Goal: Task Accomplishment & Management: Manage account settings

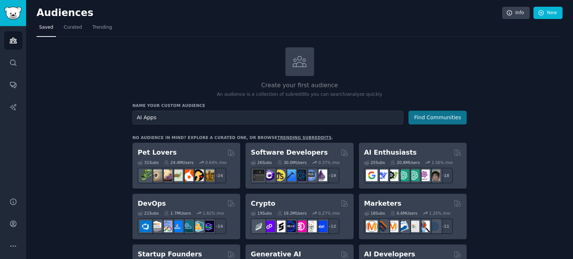
type input "AI Apps"
click at [435, 118] on button "Find Communities" at bounding box center [437, 118] width 58 height 14
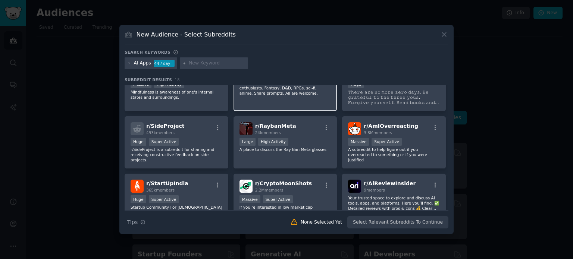
scroll to position [234, 0]
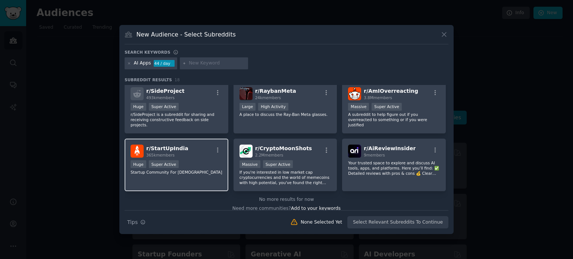
click at [183, 148] on div "r/ StartUpIndia 365k members" at bounding box center [176, 151] width 92 height 13
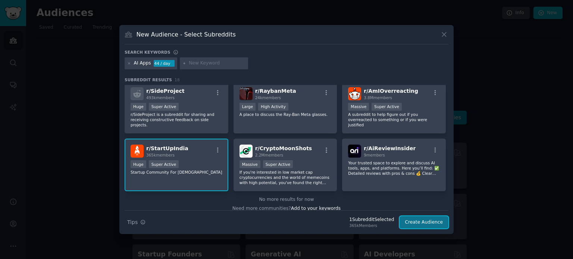
click at [430, 223] on button "Create Audience" at bounding box center [423, 222] width 49 height 13
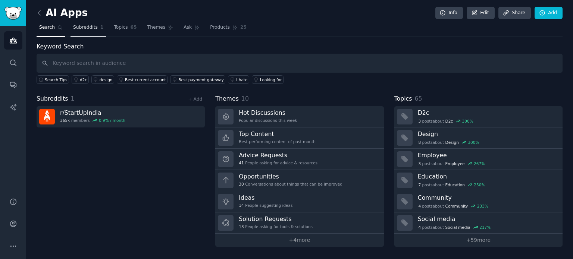
click at [86, 26] on span "Subreddits" at bounding box center [85, 27] width 25 height 7
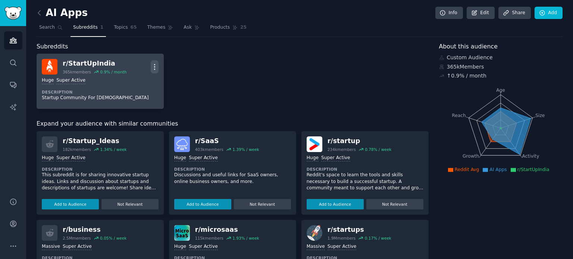
click at [154, 64] on icon "button" at bounding box center [154, 66] width 1 height 5
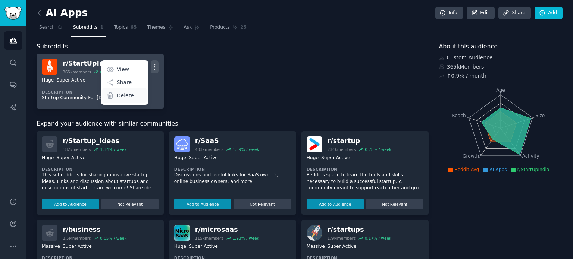
click at [132, 95] on div "Delete" at bounding box center [124, 96] width 44 height 16
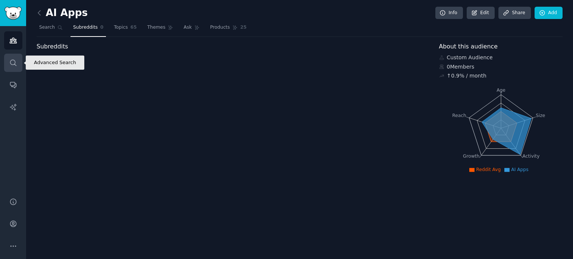
click at [18, 63] on link "Search" at bounding box center [13, 63] width 18 height 18
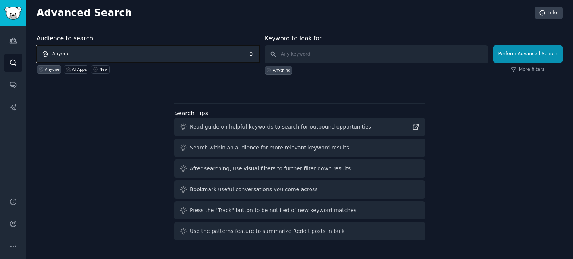
click at [129, 51] on span "Anyone" at bounding box center [148, 53] width 223 height 17
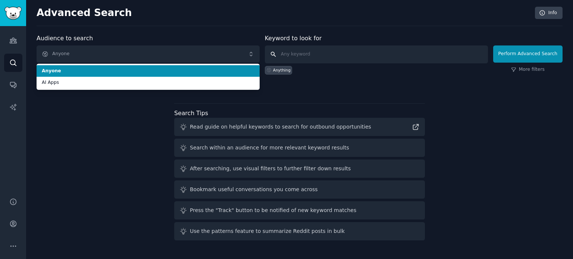
click at [330, 55] on input "text" at bounding box center [376, 54] width 223 height 18
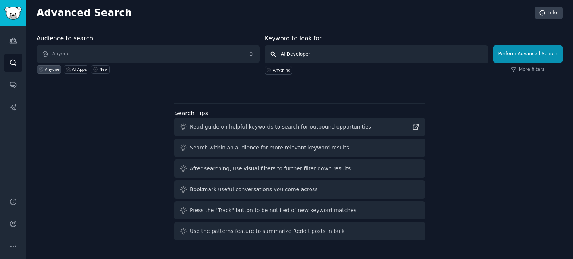
type input "AI Developers"
click button "Perform Advanced Search" at bounding box center [527, 53] width 69 height 17
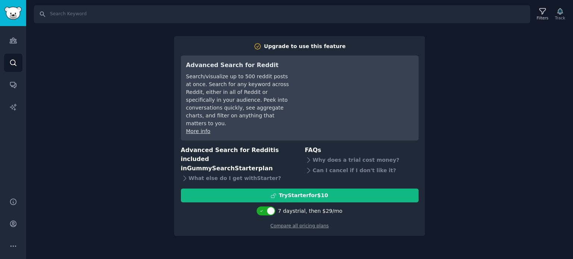
click at [463, 81] on div "Search Filters Track Upgrade to use this feature Advanced Search for Reddit Sea…" at bounding box center [299, 129] width 547 height 259
click at [80, 16] on input "Search" at bounding box center [282, 14] width 496 height 18
type input "AI Developers"
click at [333, 155] on div "Why does a trial cost money?" at bounding box center [362, 160] width 114 height 10
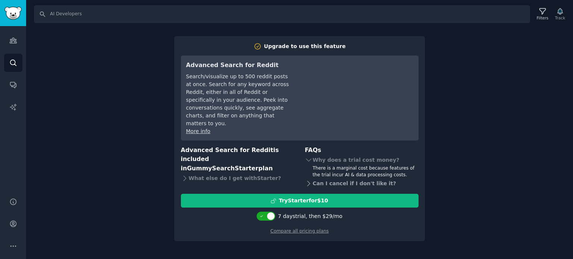
click at [343, 178] on div "Can I cancel if I don't like it?" at bounding box center [362, 183] width 114 height 10
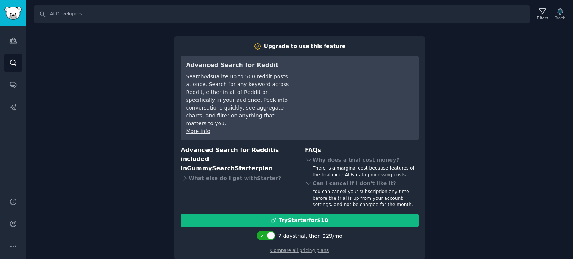
click at [64, 66] on div "Search AI Developers Filters Track Upgrade to use this feature Advanced Search …" at bounding box center [299, 129] width 547 height 259
click at [18, 40] on link "Audiences" at bounding box center [13, 40] width 18 height 18
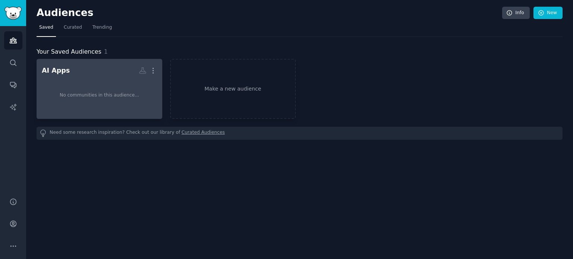
click at [76, 77] on div "No communities in this audience..." at bounding box center [99, 95] width 115 height 37
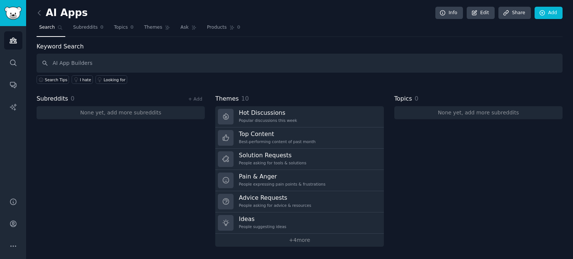
type input "AI App Builders"
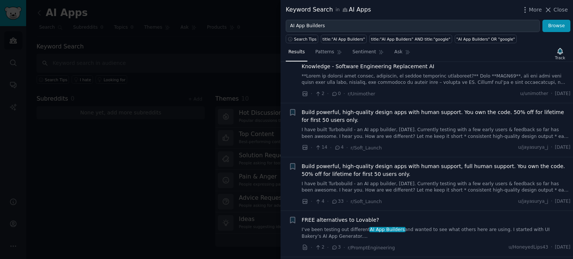
scroll to position [336, 0]
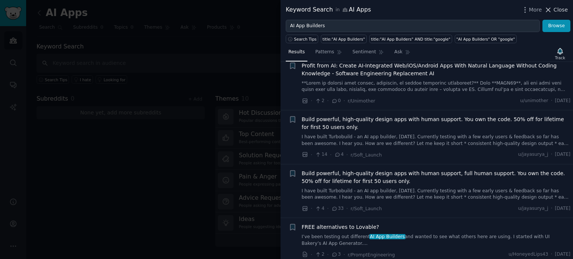
click at [559, 7] on span "Close" at bounding box center [560, 10] width 14 height 8
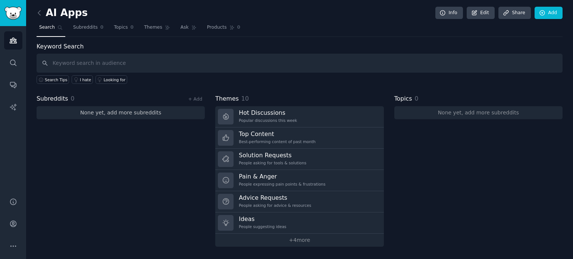
click at [170, 116] on link "None yet, add more subreddits" at bounding box center [121, 112] width 168 height 13
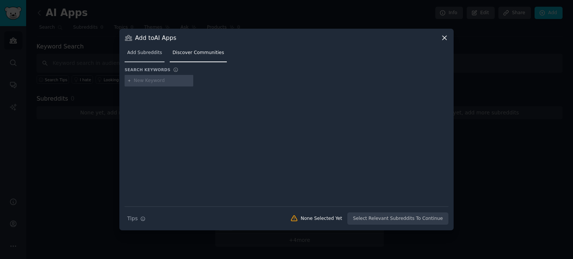
click at [154, 52] on span "Add Subreddits" at bounding box center [144, 53] width 35 height 7
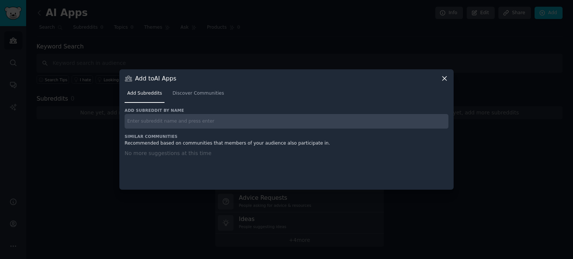
click at [446, 78] on icon at bounding box center [444, 79] width 8 height 8
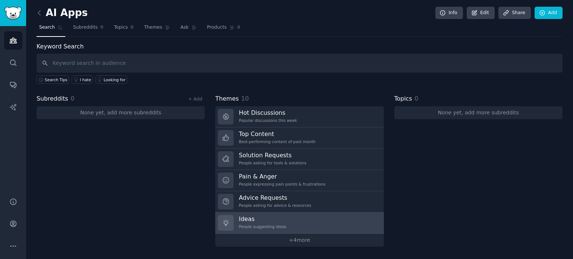
click at [281, 222] on link "Ideas People suggesting ideas" at bounding box center [299, 222] width 168 height 21
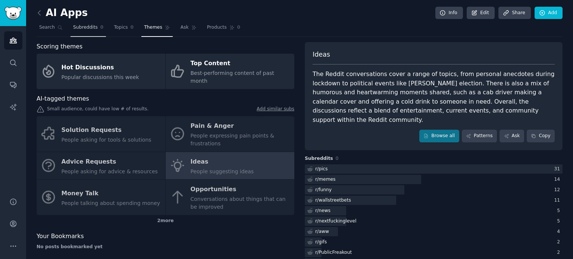
click at [89, 25] on span "Subreddits" at bounding box center [85, 27] width 25 height 7
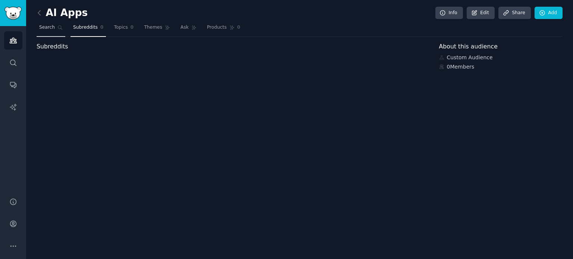
click at [53, 27] on link "Search" at bounding box center [51, 29] width 29 height 15
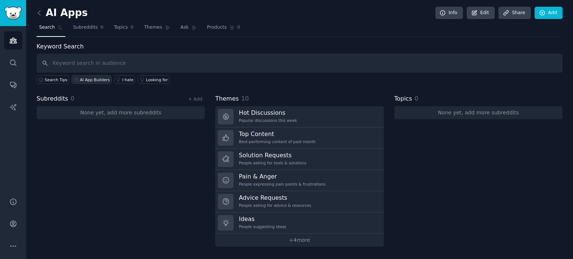
click at [86, 78] on div "AI App Builders" at bounding box center [95, 79] width 30 height 5
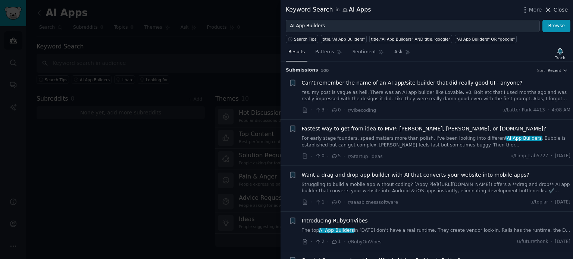
click at [559, 10] on span "Close" at bounding box center [560, 10] width 14 height 8
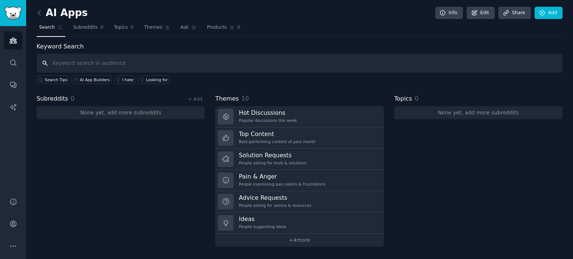
click at [111, 60] on input "text" at bounding box center [300, 63] width 526 height 19
type input "AI App Builders"
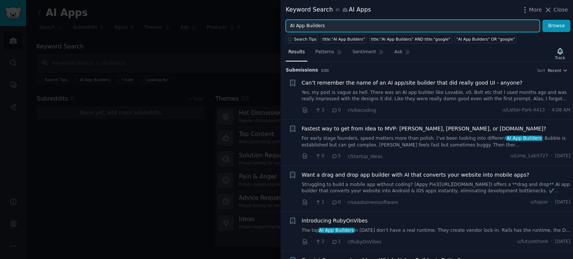
drag, startPoint x: 327, startPoint y: 25, endPoint x: 305, endPoint y: 23, distance: 21.3
click at [305, 23] on input "AI App Builders" at bounding box center [413, 26] width 254 height 13
type input "AI App Ideas"
click at [542, 20] on button "Browse" at bounding box center [556, 26] width 28 height 13
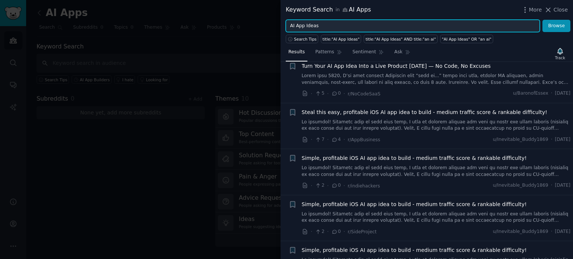
scroll to position [820, 0]
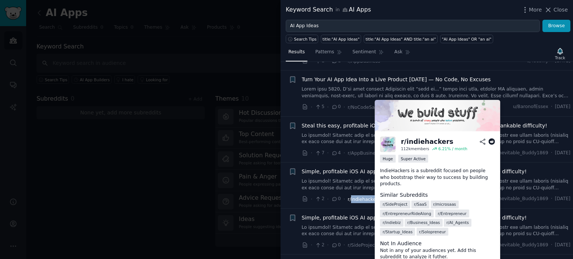
drag, startPoint x: 377, startPoint y: 182, endPoint x: 349, endPoint y: 182, distance: 27.6
click at [349, 195] on div "· 2 · 0 · r/indiehackers u/Inevitable_Buddy1869 · [DATE]" at bounding box center [436, 199] width 269 height 8
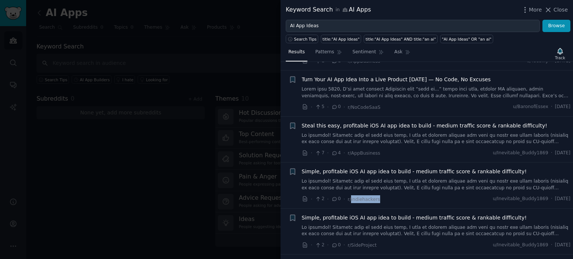
copy span "indiehackers"
click at [445, 178] on link at bounding box center [436, 184] width 269 height 13
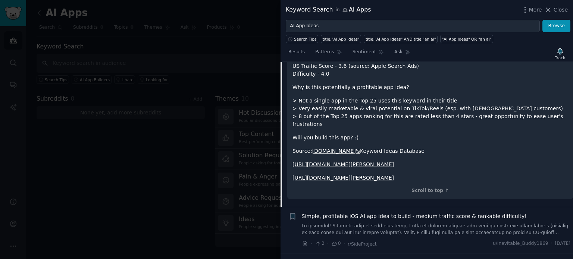
scroll to position [979, 0]
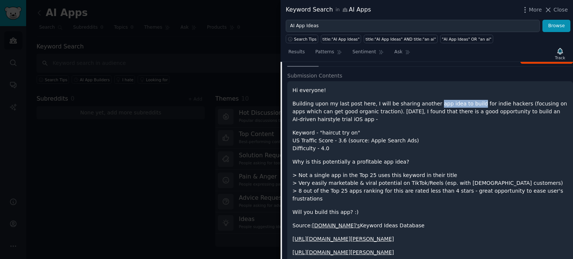
drag, startPoint x: 425, startPoint y: 86, endPoint x: 463, endPoint y: 89, distance: 38.2
click at [463, 100] on p "Building upon my last post here, I will be sharing another app idea to build fo…" at bounding box center [429, 111] width 275 height 23
copy p "app idea to build"
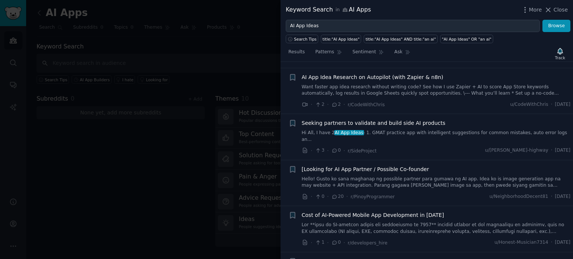
scroll to position [85, 0]
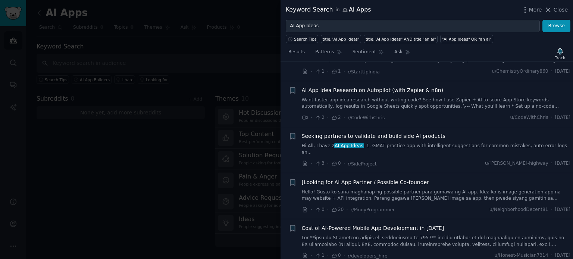
click at [382, 146] on link "Hi All, I have 2 AI App Ideas - 1. GMAT practice app with intelligent suggestio…" at bounding box center [436, 149] width 269 height 13
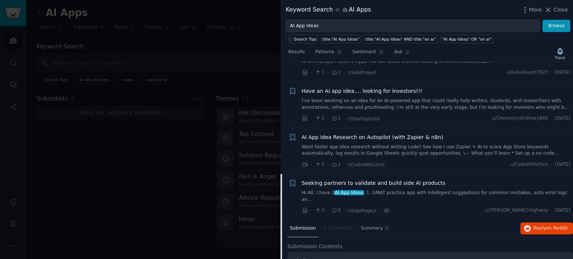
scroll to position [0, 0]
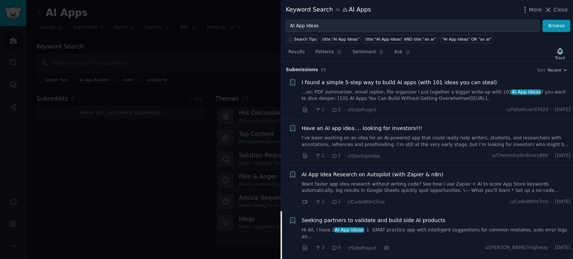
click at [391, 138] on link "I’ve been working on an idea for an AI-powered app that could really help write…" at bounding box center [436, 141] width 269 height 13
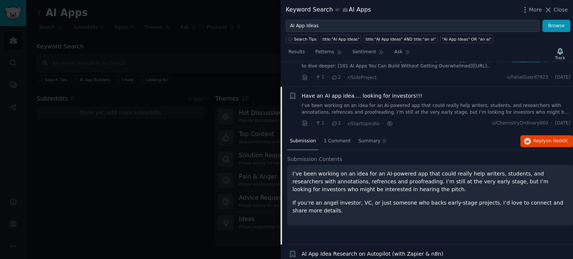
scroll to position [21, 0]
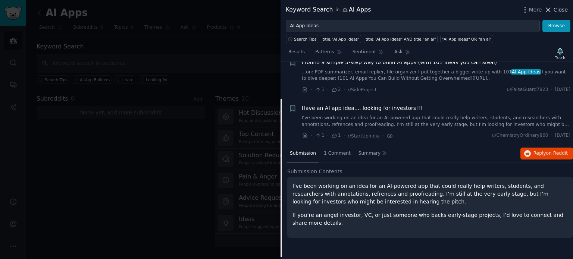
click at [558, 9] on span "Close" at bounding box center [560, 10] width 14 height 8
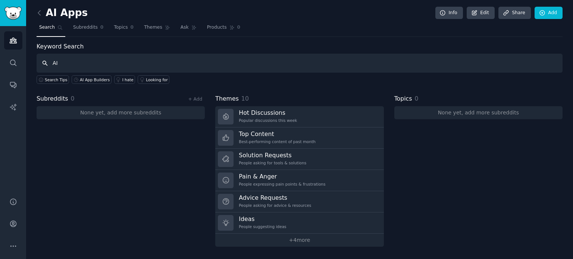
type input "A"
click at [42, 11] on icon at bounding box center [39, 13] width 8 height 8
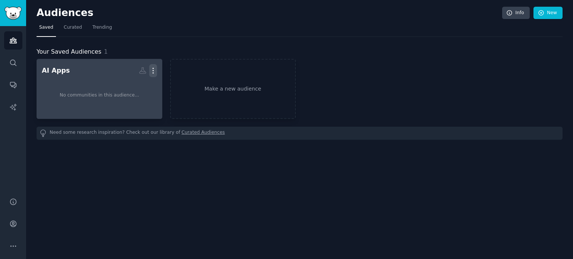
click at [152, 68] on icon "button" at bounding box center [153, 71] width 8 height 8
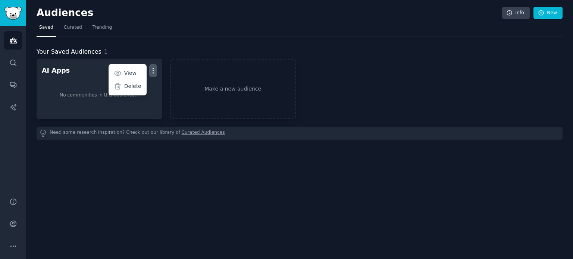
click at [155, 37] on div "Your Saved Audiences 1 AI Apps Custom Audience More View Delete No communities …" at bounding box center [300, 88] width 526 height 103
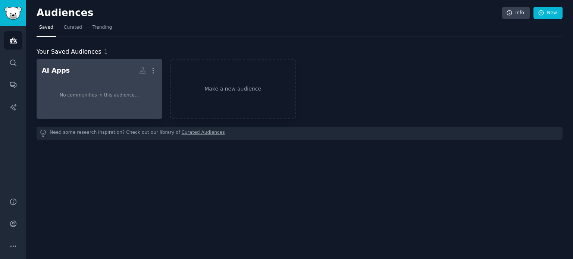
click at [104, 77] on div "No communities in this audience..." at bounding box center [99, 95] width 115 height 37
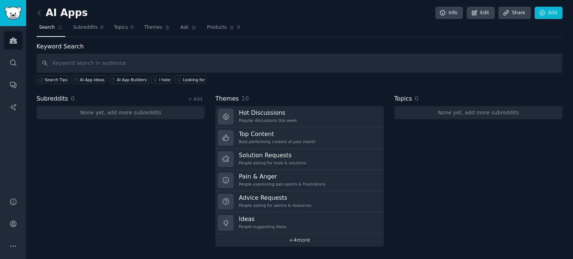
click at [313, 237] on link "+ 4 more" at bounding box center [299, 240] width 168 height 13
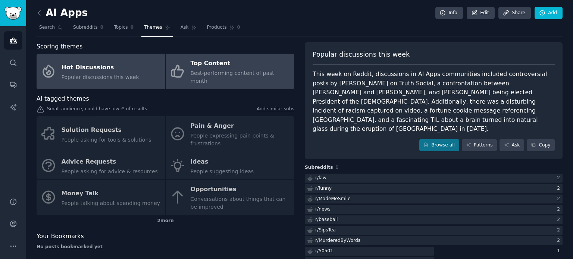
click at [245, 70] on span "Best-performing content of past month" at bounding box center [232, 77] width 84 height 14
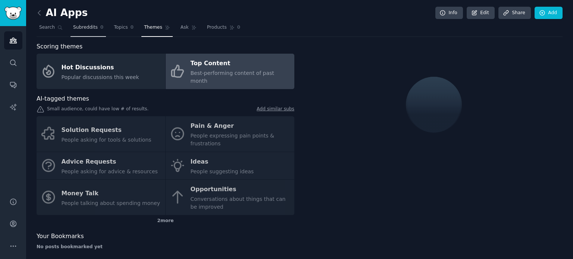
click at [86, 26] on span "Subreddits" at bounding box center [85, 27] width 25 height 7
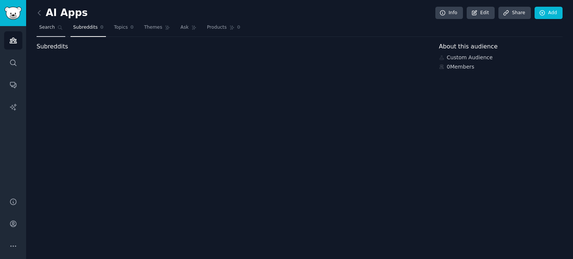
click at [44, 26] on span "Search" at bounding box center [47, 27] width 16 height 7
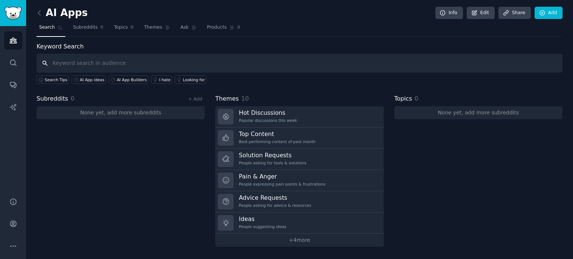
paste input "indiehackers"
type input "indiehackers"
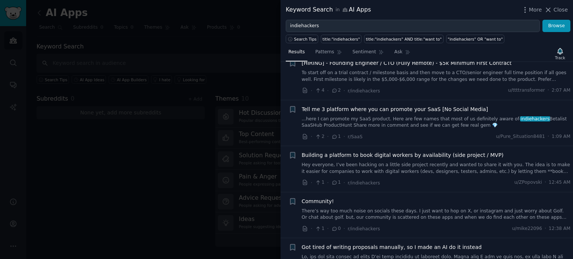
scroll to position [447, 0]
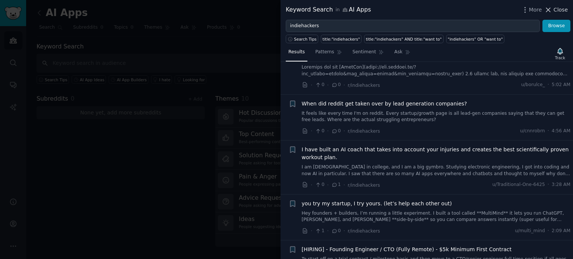
click at [558, 10] on span "Close" at bounding box center [560, 10] width 14 height 8
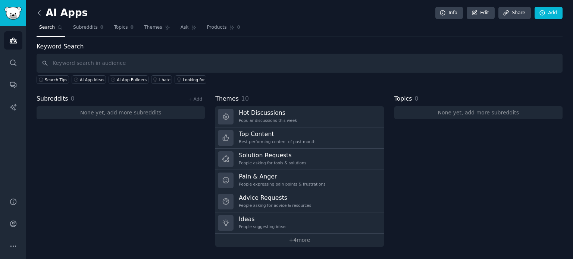
click at [37, 14] on icon at bounding box center [39, 13] width 8 height 8
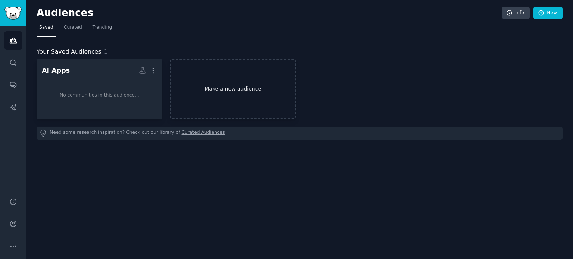
click at [216, 90] on link "Make a new audience" at bounding box center [233, 89] width 126 height 60
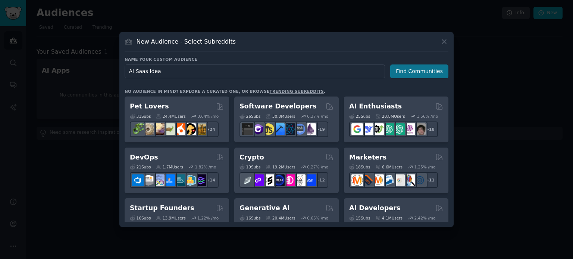
type input "AI Saas Idea"
click at [412, 71] on button "Find Communities" at bounding box center [419, 71] width 58 height 14
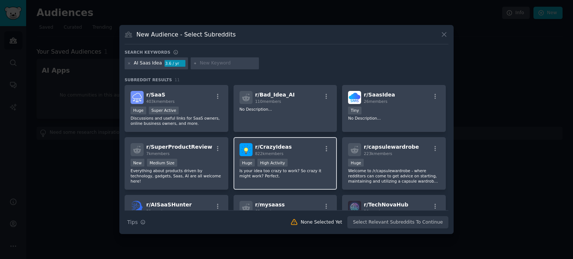
click at [313, 162] on div "Huge High Activity" at bounding box center [285, 163] width 92 height 9
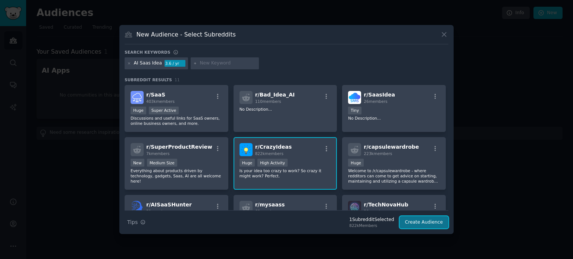
click at [421, 224] on button "Create Audience" at bounding box center [423, 222] width 49 height 13
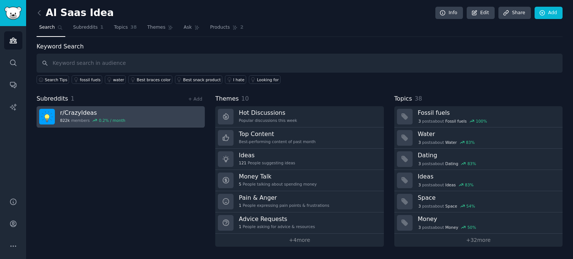
click at [88, 112] on h3 "r/ CrazyIdeas" at bounding box center [92, 113] width 65 height 8
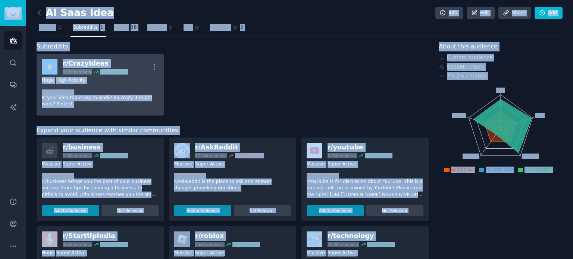
click at [95, 62] on div "r/ CrazyIdeas" at bounding box center [95, 63] width 64 height 9
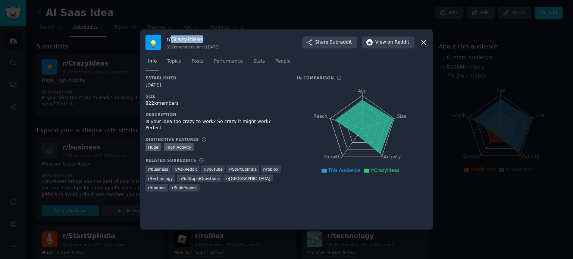
drag, startPoint x: 173, startPoint y: 40, endPoint x: 202, endPoint y: 40, distance: 28.7
click at [202, 40] on h3 "r/ CrazyIdeas" at bounding box center [192, 39] width 53 height 8
click at [424, 42] on icon at bounding box center [423, 42] width 8 height 8
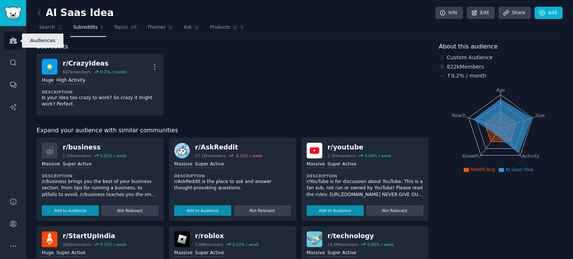
click at [15, 40] on icon "Sidebar" at bounding box center [13, 40] width 7 height 5
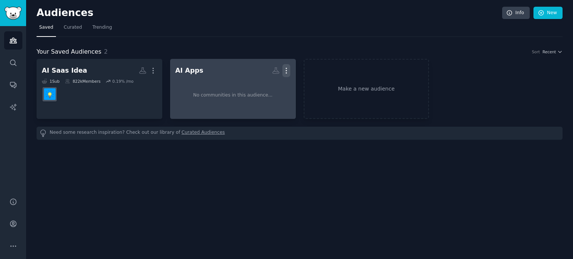
click at [286, 68] on icon "button" at bounding box center [286, 70] width 1 height 5
click at [272, 86] on p "Delete" at bounding box center [265, 86] width 17 height 8
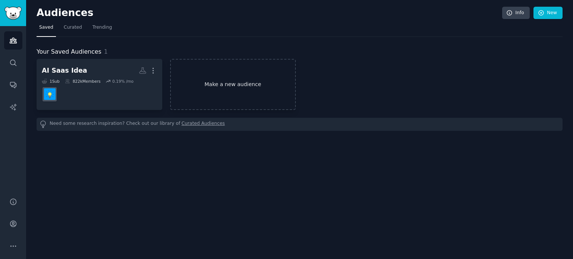
click at [241, 85] on link "Make a new audience" at bounding box center [233, 84] width 126 height 51
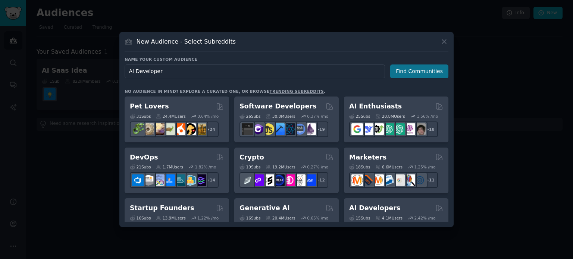
type input "AI Developer"
click at [405, 73] on button "Find Communities" at bounding box center [419, 71] width 58 height 14
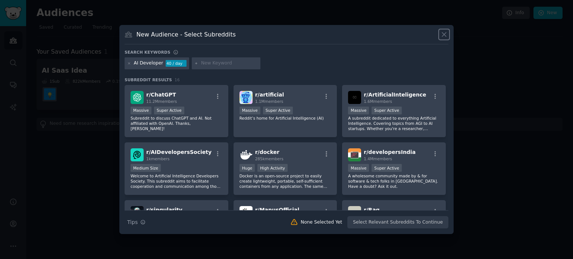
click at [444, 34] on icon at bounding box center [444, 35] width 4 height 4
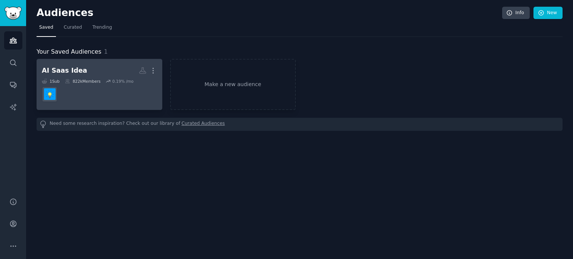
click at [120, 98] on dd at bounding box center [99, 94] width 115 height 21
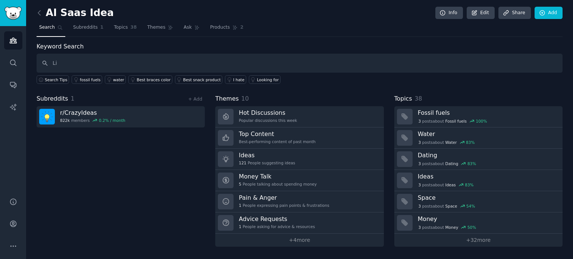
type input "L"
click at [199, 98] on link "+ Add" at bounding box center [195, 99] width 14 height 5
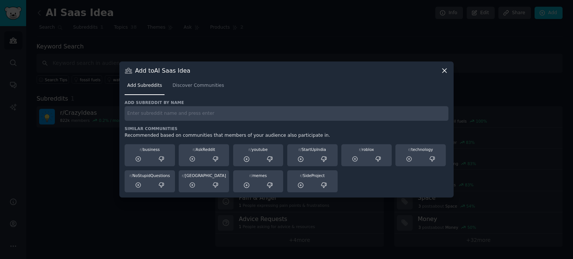
click at [184, 116] on input "text" at bounding box center [287, 113] width 324 height 15
click at [443, 71] on icon at bounding box center [444, 71] width 8 height 8
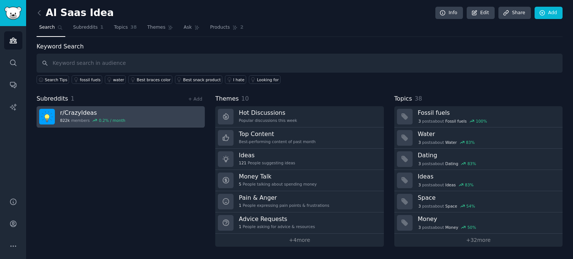
click at [107, 109] on h3 "r/ CrazyIdeas" at bounding box center [92, 113] width 65 height 8
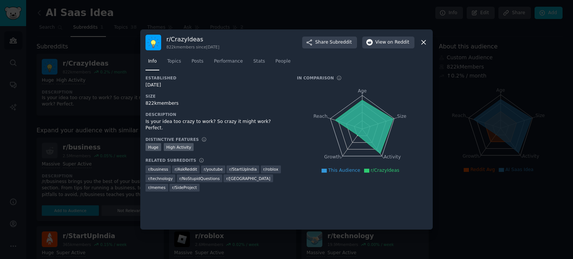
click at [423, 44] on icon at bounding box center [423, 42] width 8 height 8
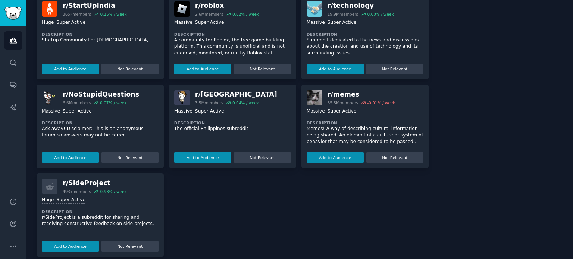
scroll to position [238, 0]
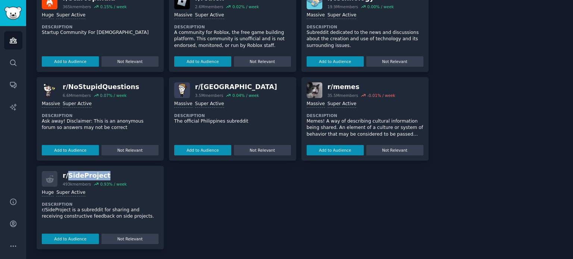
drag, startPoint x: 69, startPoint y: 176, endPoint x: 101, endPoint y: 178, distance: 32.9
click at [101, 178] on div "r/ SideProject" at bounding box center [95, 175] width 64 height 9
copy div "SideProject"
click at [230, 203] on div "r/ business 2.5M members 0.05 % / week Massive Super Active Description /r/busi…" at bounding box center [233, 75] width 392 height 350
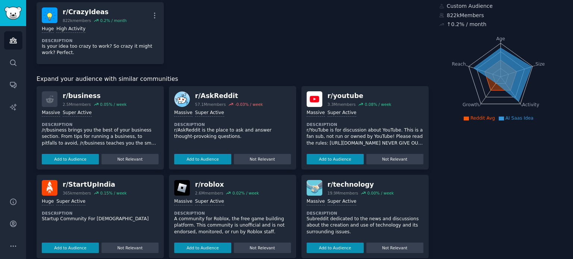
scroll to position [0, 0]
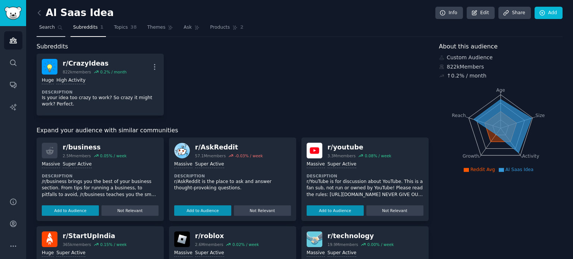
click at [53, 26] on link "Search" at bounding box center [51, 29] width 29 height 15
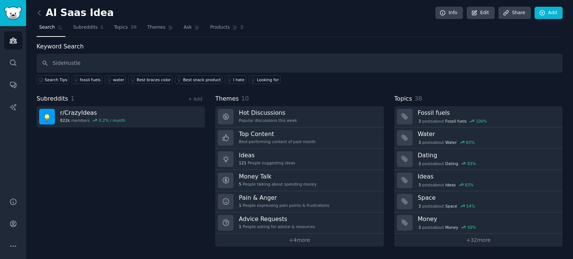
type input "SideHustle"
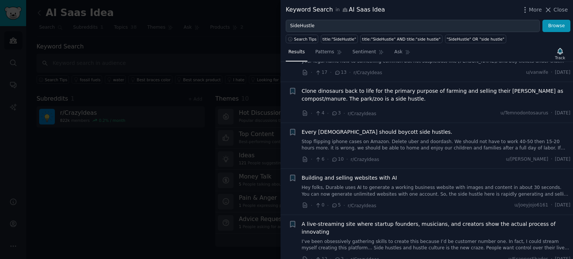
scroll to position [35, 0]
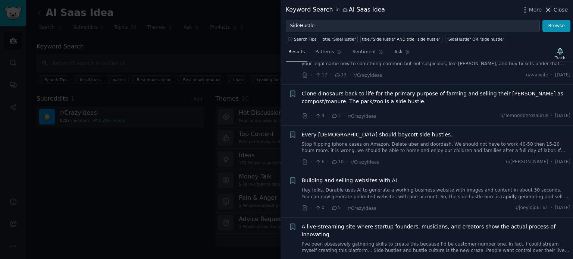
click at [557, 6] on span "Close" at bounding box center [560, 10] width 14 height 8
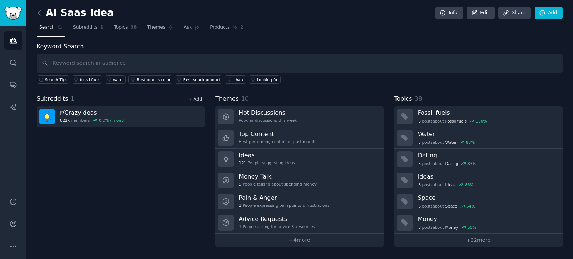
click at [200, 99] on link "+ Add" at bounding box center [195, 99] width 14 height 5
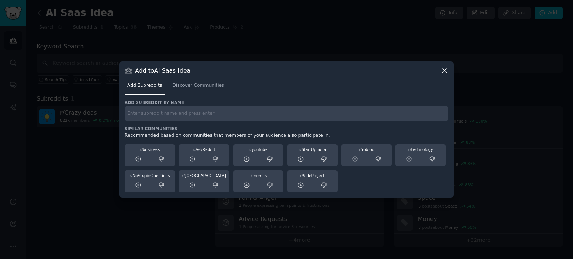
click at [195, 111] on input "text" at bounding box center [287, 113] width 324 height 15
type input "SideHustle"
click at [443, 67] on icon at bounding box center [444, 71] width 8 height 8
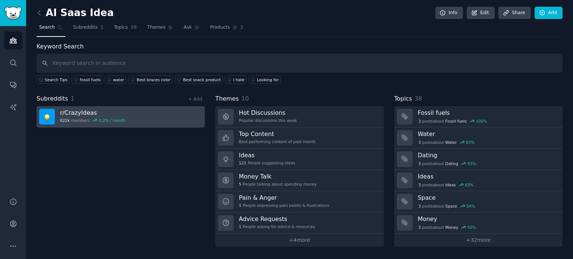
click at [154, 110] on link "r/ CrazyIdeas 822k members 0.2 % / month" at bounding box center [121, 116] width 168 height 21
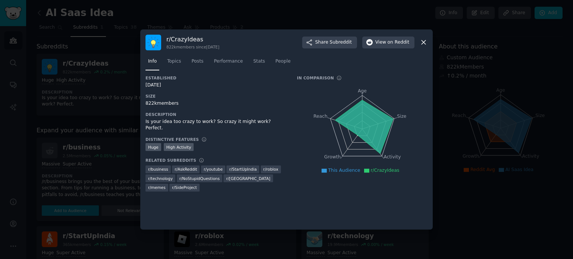
click at [423, 42] on icon at bounding box center [423, 43] width 4 height 4
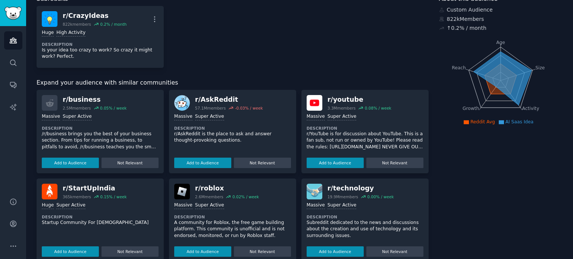
scroll to position [112, 0]
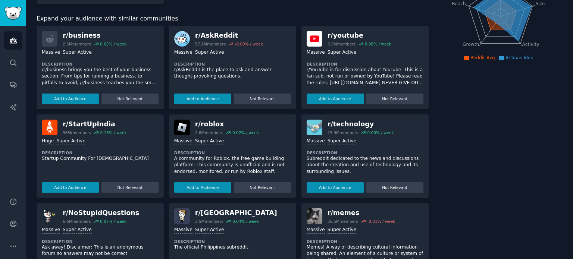
click at [91, 159] on p "Startup Community For [DEMOGRAPHIC_DATA]" at bounding box center [100, 158] width 117 height 7
click at [117, 156] on p "Startup Community For [DEMOGRAPHIC_DATA]" at bounding box center [100, 158] width 117 height 7
click at [99, 124] on div "r/ StartUpIndia" at bounding box center [95, 124] width 64 height 9
click at [127, 167] on div "Huge Super Active Description Startup Community For [DEMOGRAPHIC_DATA] Add to A…" at bounding box center [100, 163] width 117 height 57
drag, startPoint x: 104, startPoint y: 126, endPoint x: 69, endPoint y: 123, distance: 35.9
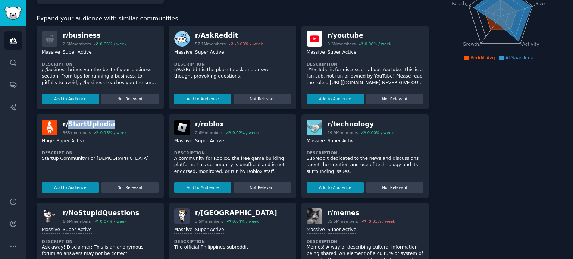
click at [69, 123] on div "r/ StartUpIndia" at bounding box center [95, 124] width 64 height 9
click at [149, 152] on dt "Description" at bounding box center [100, 152] width 117 height 5
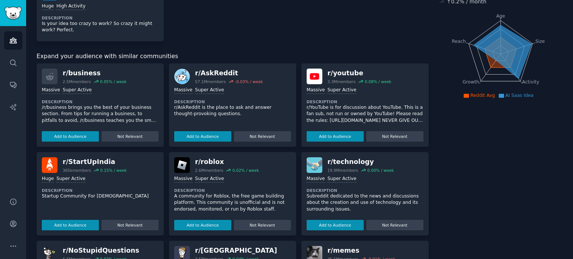
scroll to position [0, 0]
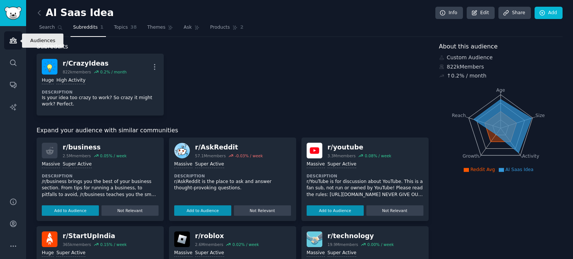
click at [15, 38] on icon "Sidebar" at bounding box center [13, 41] width 8 height 8
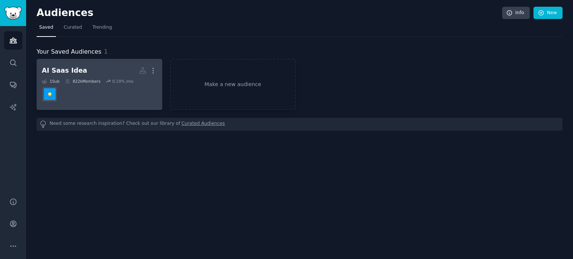
click at [70, 95] on dd "r/CrazyIdeas" at bounding box center [99, 94] width 115 height 21
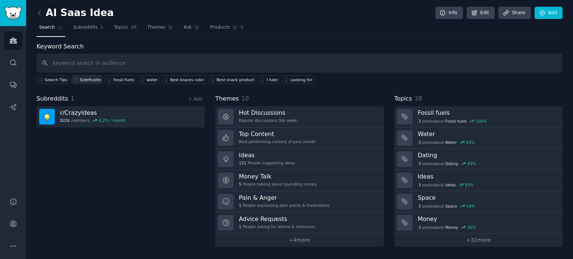
click at [88, 76] on link "SideHustle" at bounding box center [87, 79] width 31 height 9
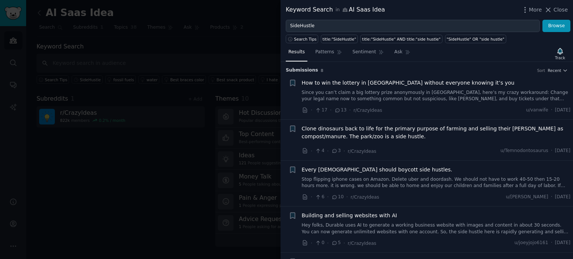
click at [560, 8] on span "Close" at bounding box center [560, 10] width 14 height 8
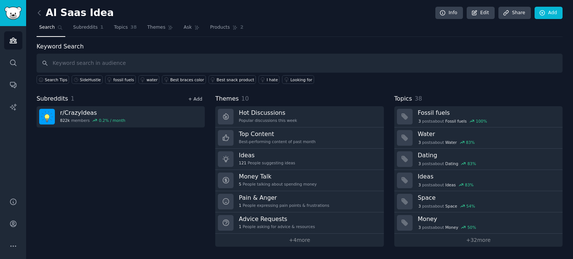
click at [192, 98] on link "+ Add" at bounding box center [195, 99] width 14 height 5
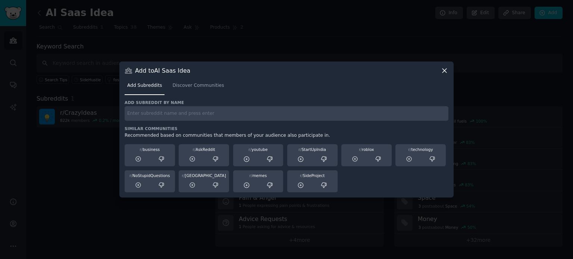
click at [445, 71] on icon at bounding box center [444, 71] width 8 height 8
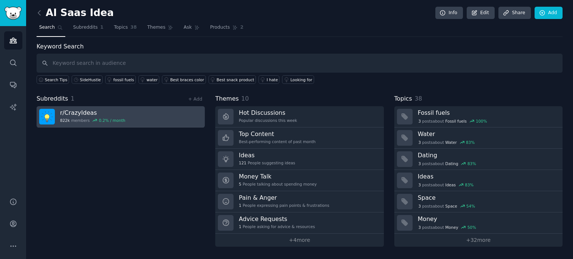
click at [136, 116] on link "r/ CrazyIdeas 822k members 0.2 % / month" at bounding box center [121, 116] width 168 height 21
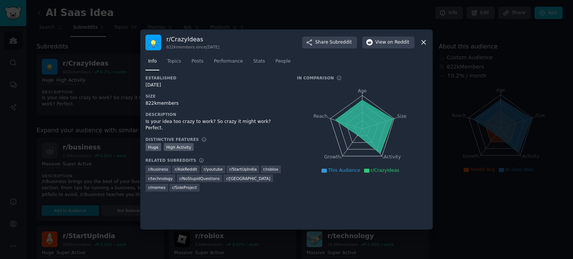
click at [425, 42] on icon at bounding box center [423, 42] width 8 height 8
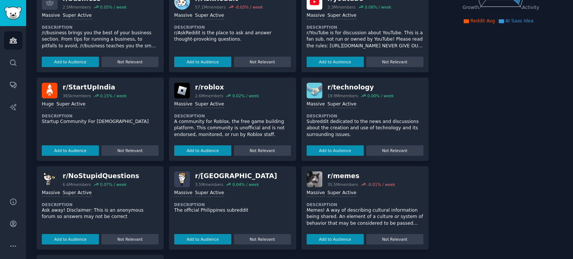
scroll to position [149, 0]
click at [86, 149] on button "Add to Audience" at bounding box center [70, 150] width 57 height 10
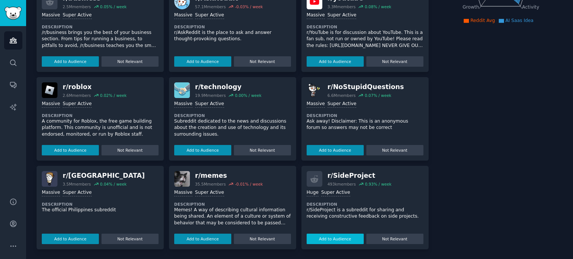
click at [341, 240] on button "Add to Audience" at bounding box center [334, 239] width 57 height 10
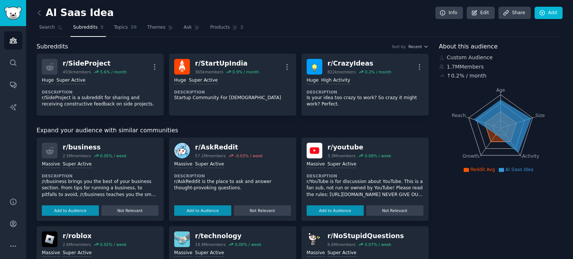
scroll to position [0, 0]
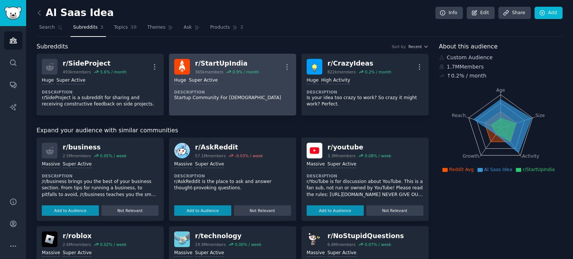
click at [215, 86] on div "Huge Super Active Description Startup Community For [DEMOGRAPHIC_DATA]" at bounding box center [232, 89] width 117 height 29
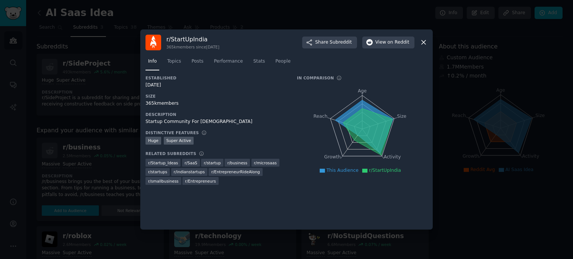
click at [423, 40] on icon at bounding box center [423, 42] width 8 height 8
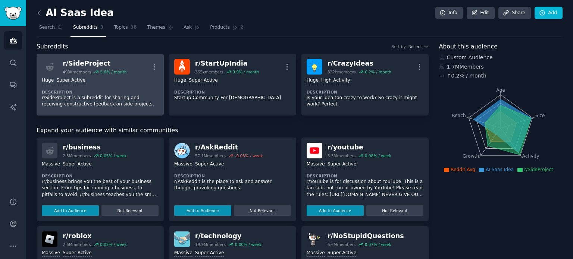
click at [120, 99] on p "r/SideProject is a subreddit for sharing and receiving constructive feedback on…" at bounding box center [100, 101] width 117 height 13
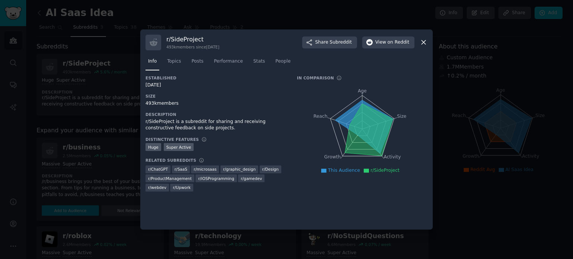
click at [427, 41] on div "r/ SideProject 493k members since [DATE] Share Subreddit View on Reddit Info To…" at bounding box center [286, 129] width 292 height 201
click at [423, 42] on icon at bounding box center [423, 43] width 4 height 4
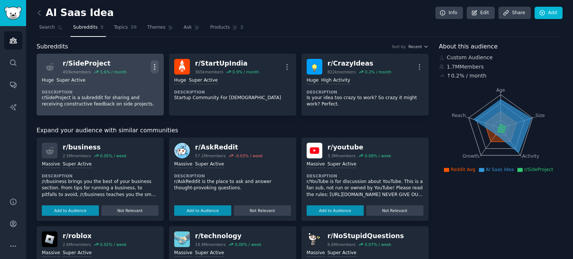
click at [152, 65] on icon "button" at bounding box center [155, 67] width 8 height 8
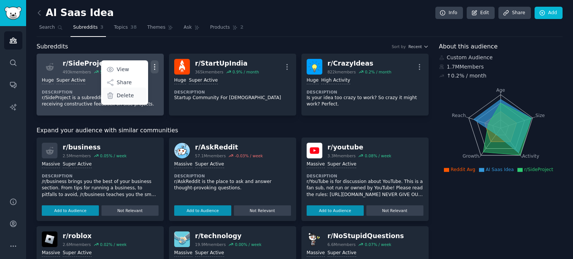
click at [129, 95] on p "Delete" at bounding box center [125, 96] width 17 height 8
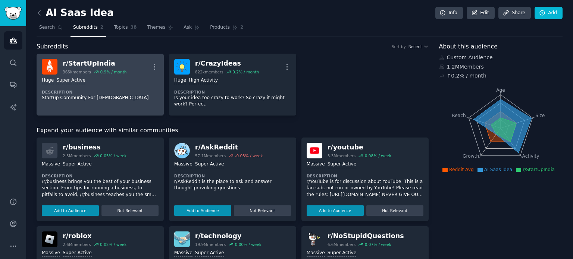
click at [130, 99] on p "Startup Community For [DEMOGRAPHIC_DATA]" at bounding box center [100, 98] width 117 height 7
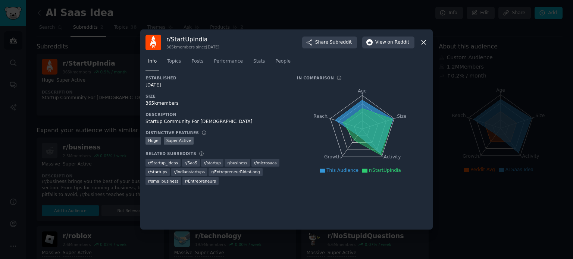
click at [425, 42] on icon at bounding box center [423, 42] width 8 height 8
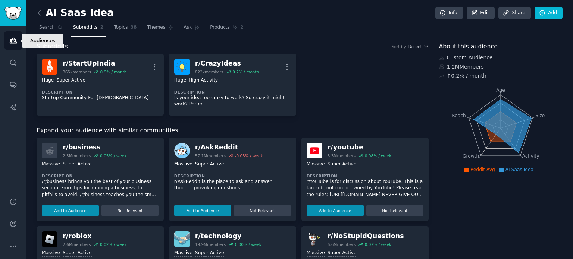
click at [15, 41] on icon "Sidebar" at bounding box center [13, 41] width 8 height 8
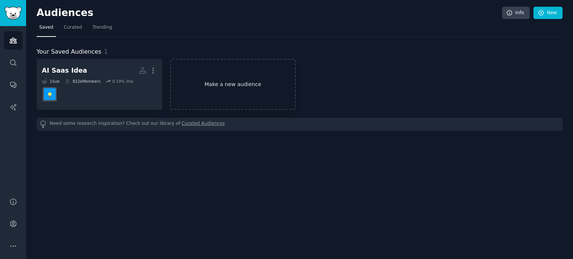
click at [207, 80] on link "Make a new audience" at bounding box center [233, 84] width 126 height 51
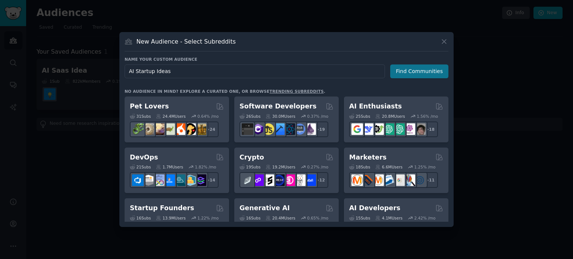
type input "AI Startup Ideas"
click at [407, 73] on button "Find Communities" at bounding box center [419, 71] width 58 height 14
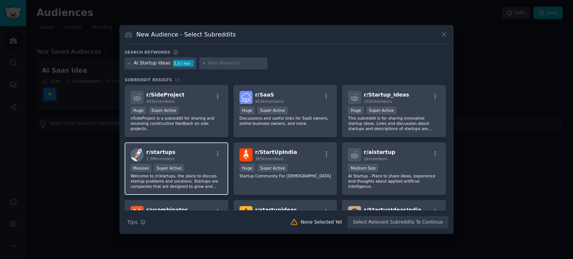
click at [202, 152] on div "r/ startups 1.9M members" at bounding box center [176, 154] width 92 height 13
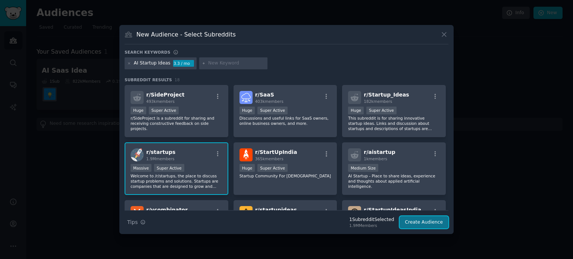
click at [424, 226] on button "Create Audience" at bounding box center [423, 222] width 49 height 13
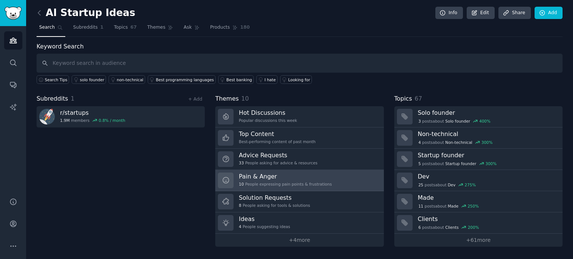
click at [313, 176] on h3 "Pain & Anger" at bounding box center [285, 177] width 93 height 8
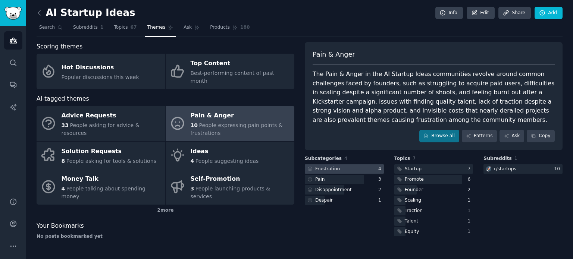
click at [344, 167] on div at bounding box center [344, 168] width 79 height 9
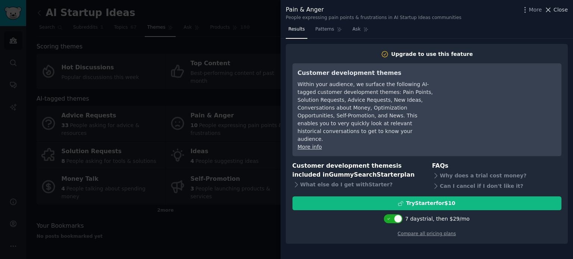
click at [564, 10] on span "Close" at bounding box center [560, 10] width 14 height 8
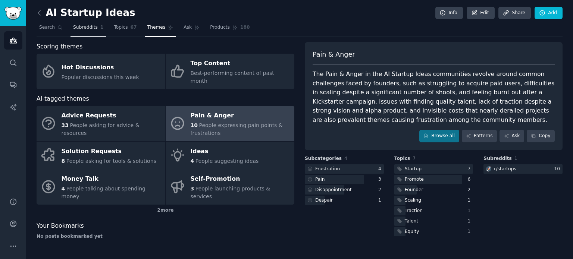
click at [92, 32] on link "Subreddits 1" at bounding box center [87, 29] width 35 height 15
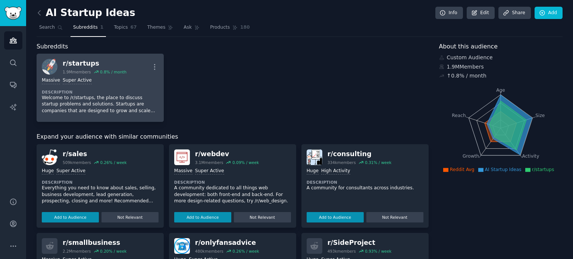
click at [94, 62] on div "r/ startups" at bounding box center [95, 63] width 64 height 9
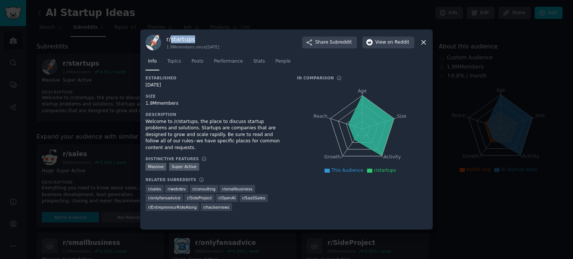
drag, startPoint x: 194, startPoint y: 41, endPoint x: 171, endPoint y: 42, distance: 23.1
click at [171, 42] on h3 "r/ startups" at bounding box center [192, 39] width 53 height 8
copy h3 "startups"
click at [401, 40] on span "on Reddit" at bounding box center [398, 42] width 22 height 7
click at [421, 42] on icon at bounding box center [423, 42] width 8 height 8
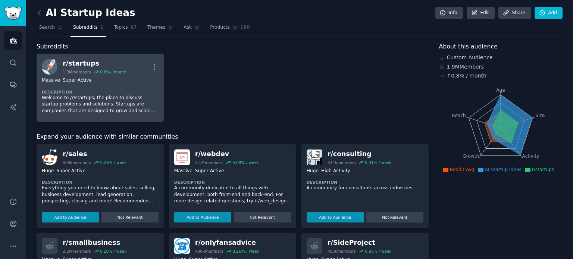
click at [113, 87] on div "Massive Super Active Description Welcome to /r/startups, the place to discuss s…" at bounding box center [100, 96] width 117 height 42
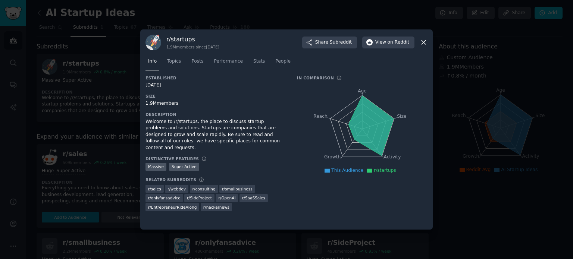
click at [422, 42] on icon at bounding box center [423, 42] width 8 height 8
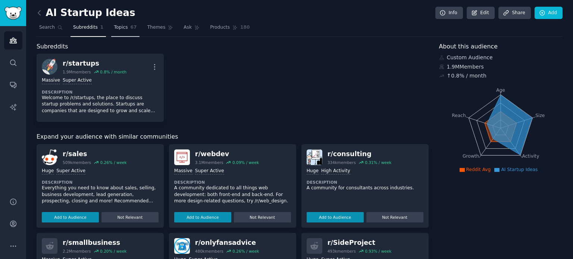
click at [116, 26] on span "Topics" at bounding box center [121, 27] width 14 height 7
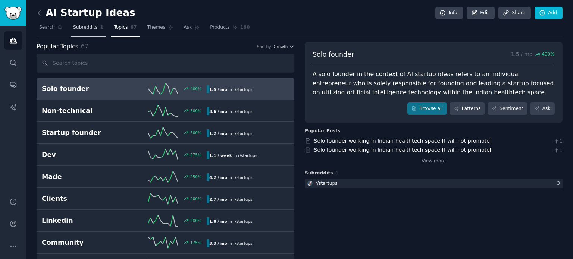
click at [90, 28] on span "Subreddits" at bounding box center [85, 27] width 25 height 7
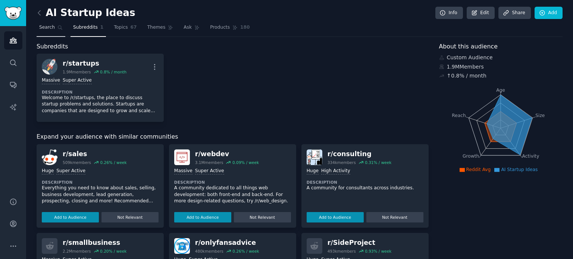
click at [53, 28] on span "Search" at bounding box center [47, 27] width 16 height 7
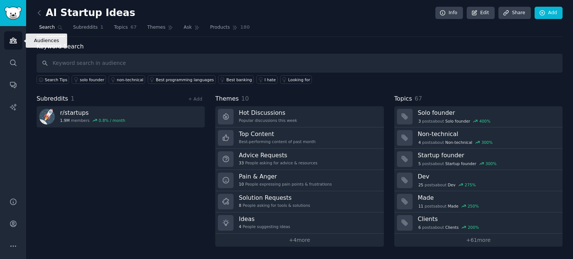
click at [15, 40] on icon "Sidebar" at bounding box center [13, 40] width 7 height 5
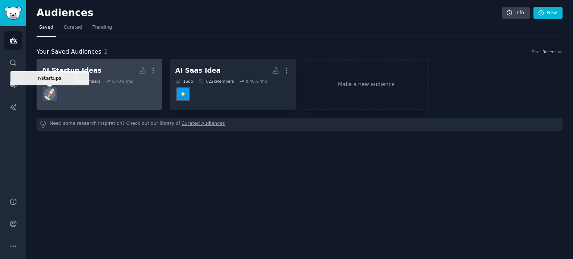
click at [48, 94] on img at bounding box center [50, 94] width 12 height 12
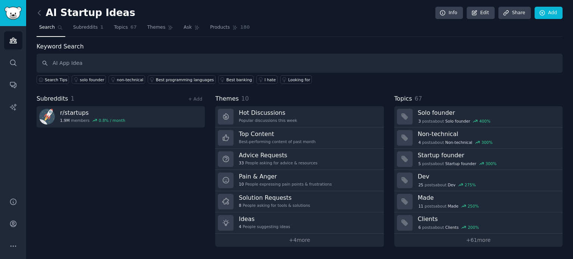
type input "AI App Idea"
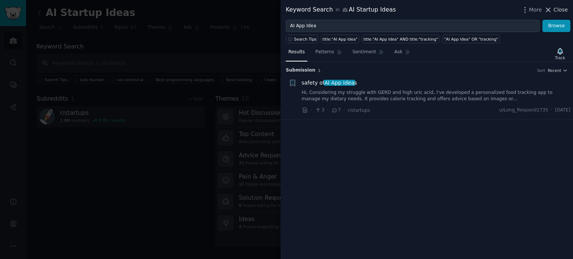
click at [558, 8] on span "Close" at bounding box center [560, 10] width 14 height 8
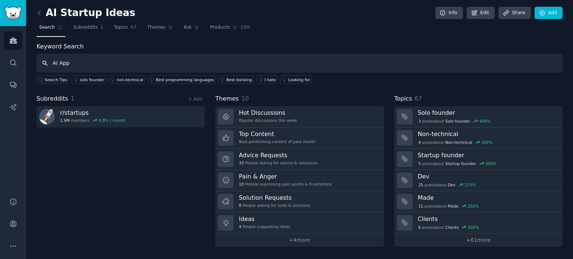
type input "AI App"
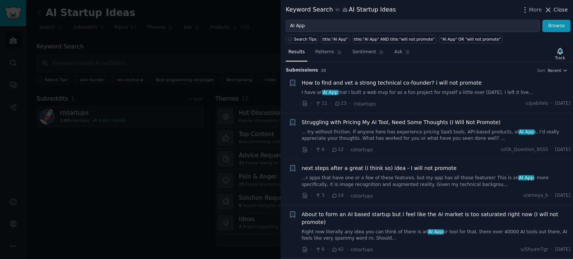
click at [564, 11] on span "Close" at bounding box center [560, 10] width 14 height 8
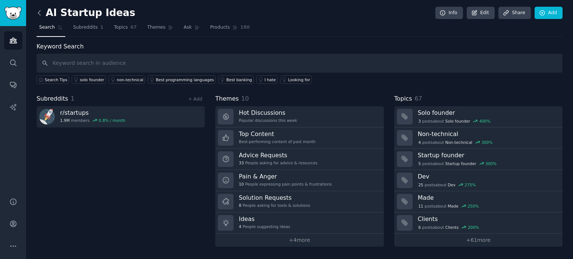
click at [42, 10] on icon at bounding box center [39, 13] width 8 height 8
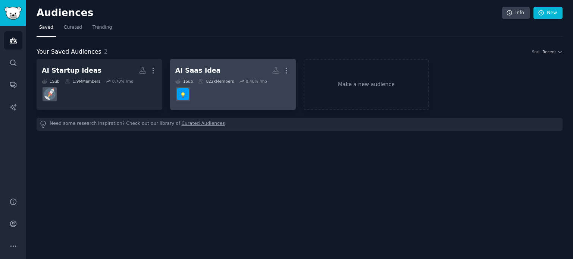
click at [203, 91] on dd at bounding box center [232, 94] width 115 height 21
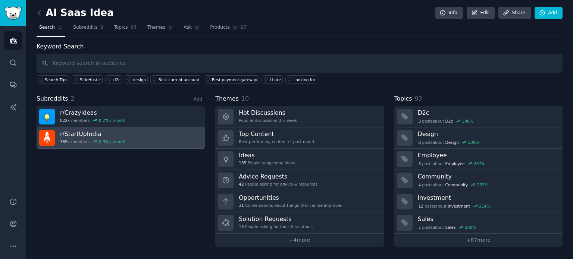
click at [148, 139] on link "r/ StartUpIndia 365k members 0.9 % / month" at bounding box center [121, 137] width 168 height 21
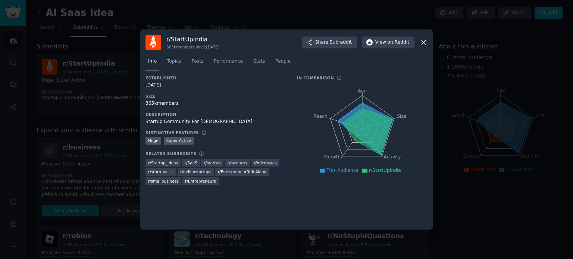
click at [426, 40] on icon at bounding box center [423, 42] width 8 height 8
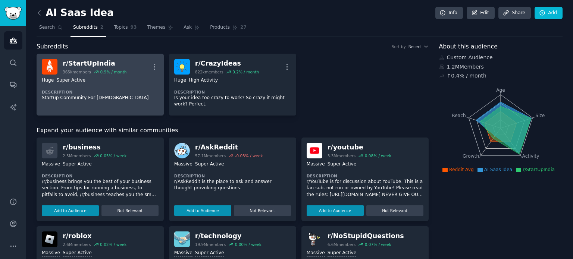
click at [102, 60] on div "r/ StartUpIndia" at bounding box center [95, 63] width 64 height 9
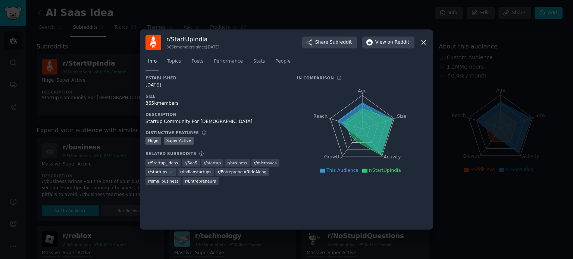
click at [424, 40] on icon at bounding box center [423, 42] width 8 height 8
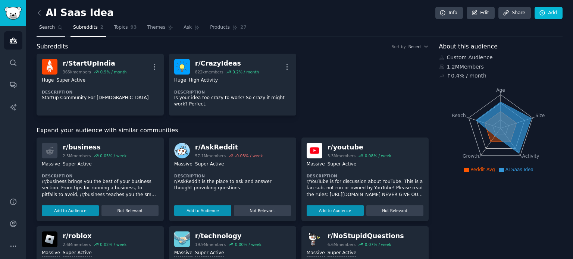
click at [57, 28] on icon at bounding box center [59, 27] width 5 height 5
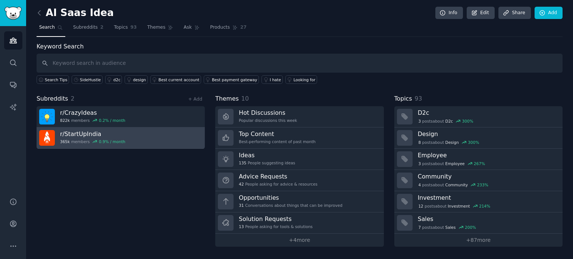
click at [158, 138] on link "r/ StartUpIndia 365k members 0.9 % / month" at bounding box center [121, 137] width 168 height 21
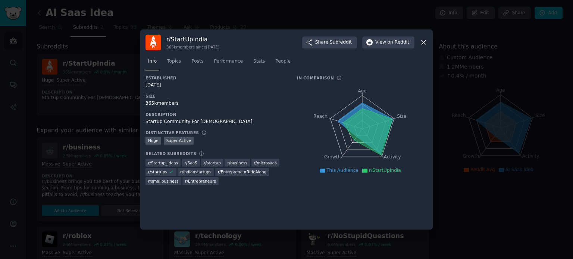
click at [422, 40] on icon at bounding box center [423, 42] width 8 height 8
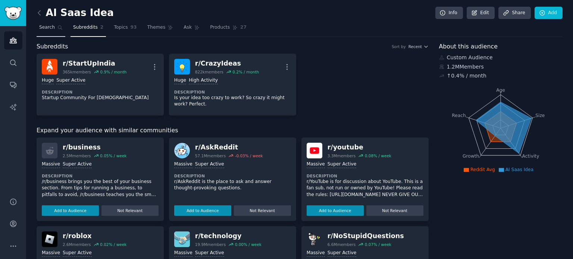
click at [47, 25] on span "Search" at bounding box center [47, 27] width 16 height 7
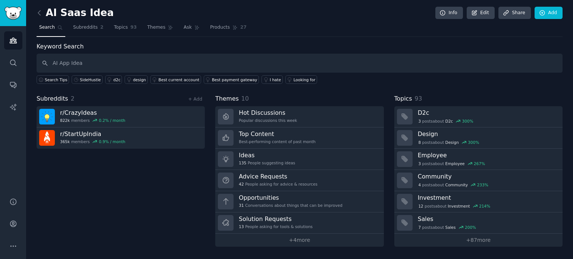
type input "AI App Idea"
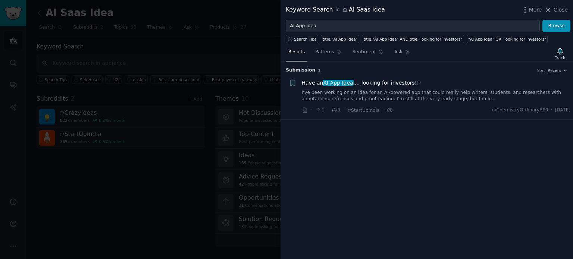
click at [556, 10] on span "Close" at bounding box center [560, 10] width 14 height 8
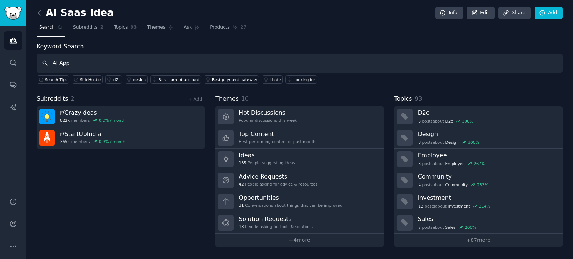
type input "AI App"
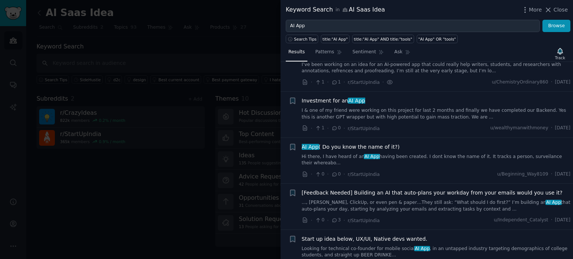
scroll to position [37, 0]
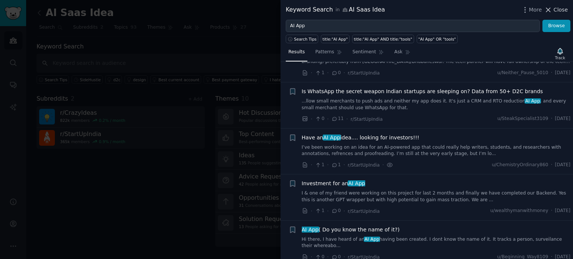
click at [561, 8] on span "Close" at bounding box center [560, 10] width 14 height 8
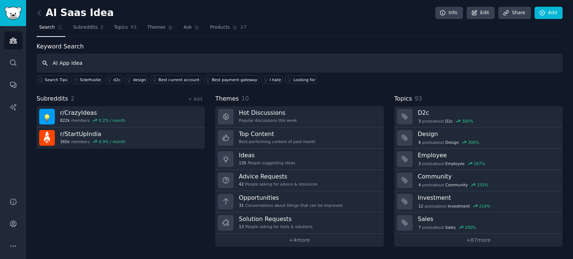
type input "AI App Idea"
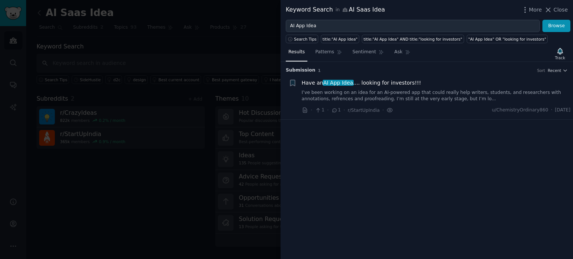
click at [567, 8] on div "Keyword Search in AI Saas Idea More Close" at bounding box center [426, 10] width 292 height 20
click at [564, 9] on span "Close" at bounding box center [560, 10] width 14 height 8
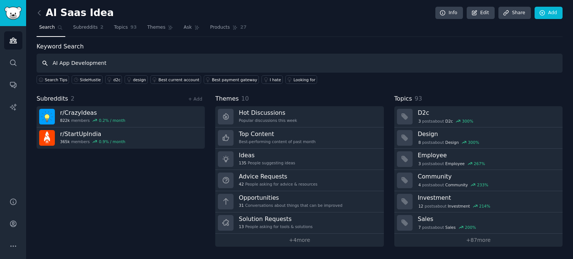
type input "AI App Development"
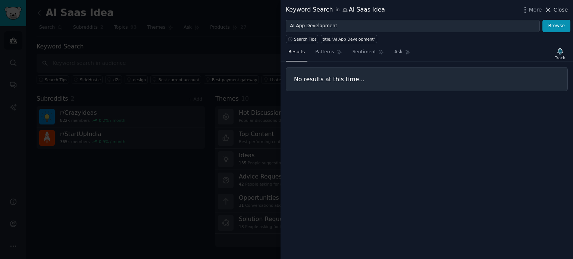
click at [557, 12] on span "Close" at bounding box center [560, 10] width 14 height 8
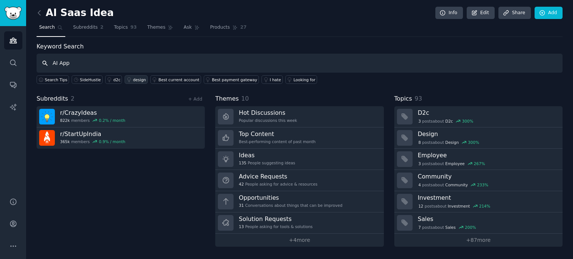
type input "AI App"
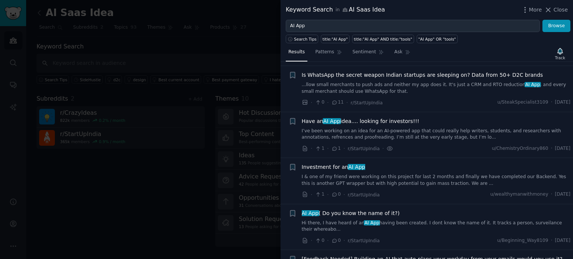
scroll to position [37, 0]
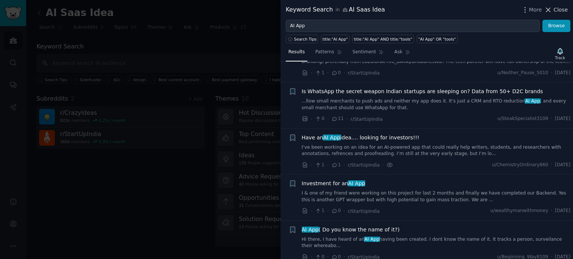
click at [564, 10] on span "Close" at bounding box center [560, 10] width 14 height 8
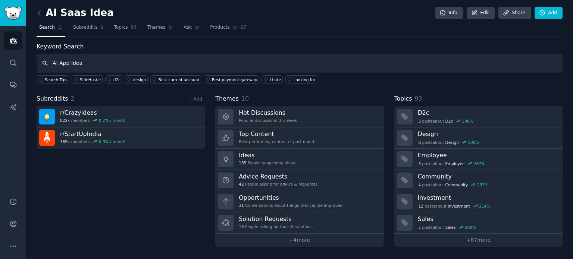
type input "AI App Idea"
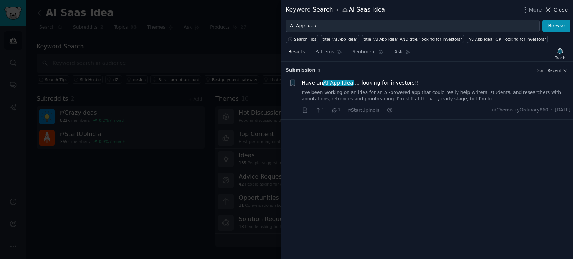
click at [555, 12] on span "Close" at bounding box center [560, 10] width 14 height 8
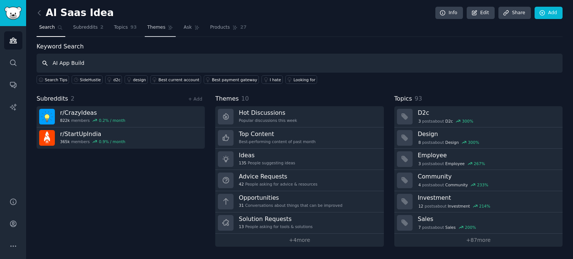
type input "AI App Build"
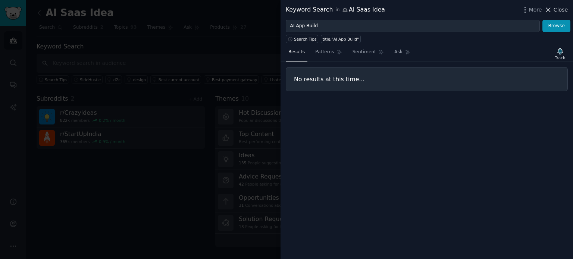
click at [562, 11] on span "Close" at bounding box center [560, 10] width 14 height 8
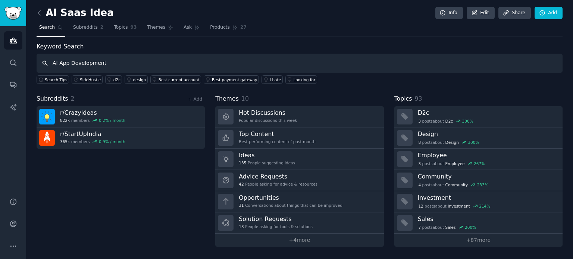
type input "AI App Development"
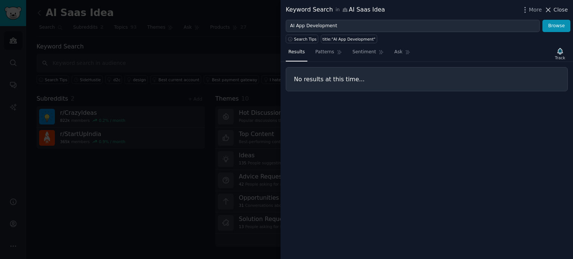
click at [564, 7] on span "Close" at bounding box center [560, 10] width 14 height 8
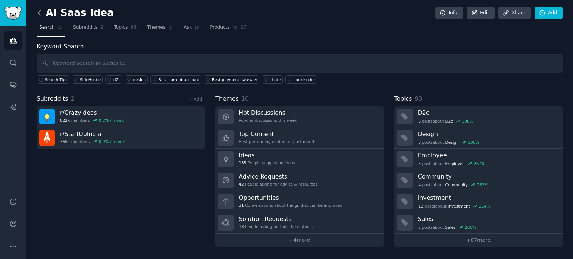
click at [42, 12] on icon at bounding box center [39, 13] width 8 height 8
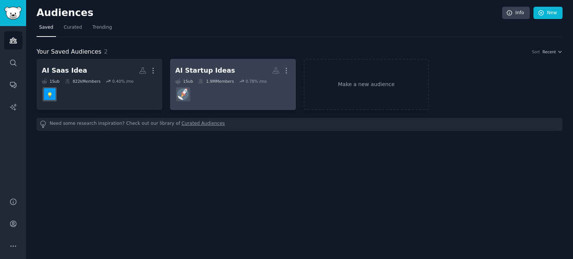
click at [236, 70] on h2 "AI Startup Ideas More" at bounding box center [232, 70] width 115 height 13
